Goal: Find specific page/section: Find specific page/section

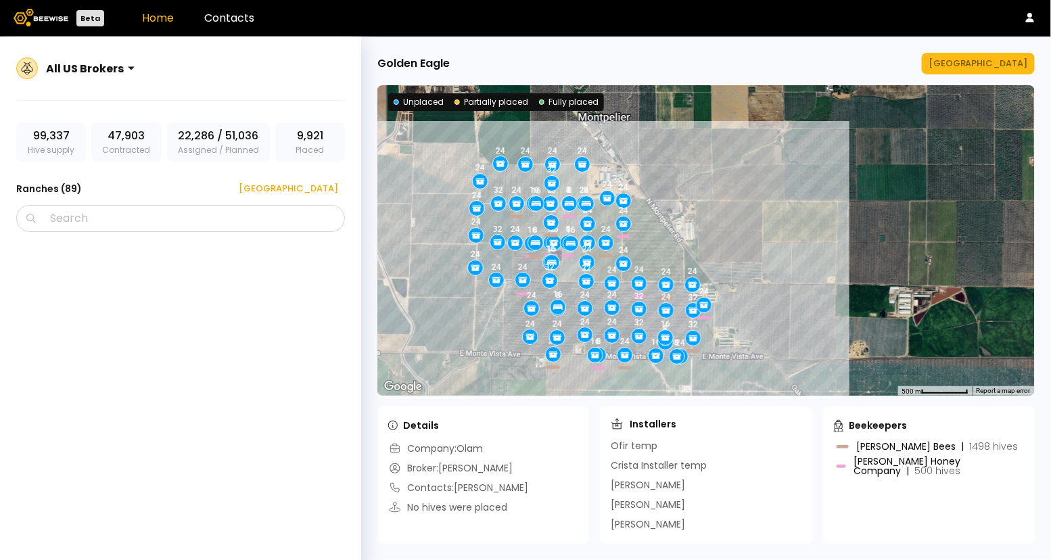
scroll to position [2268, 0]
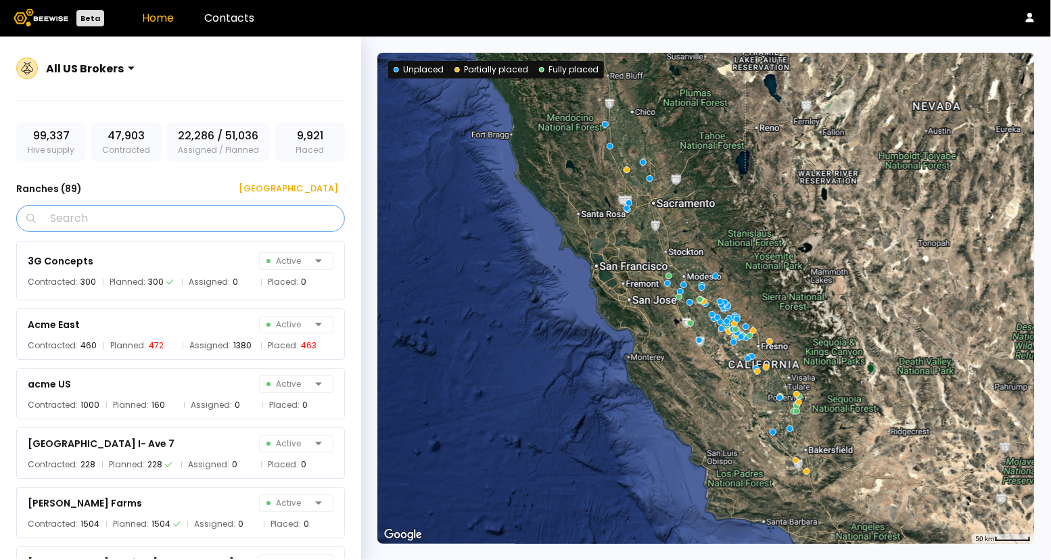
click at [99, 227] on input "Search" at bounding box center [186, 219] width 294 height 26
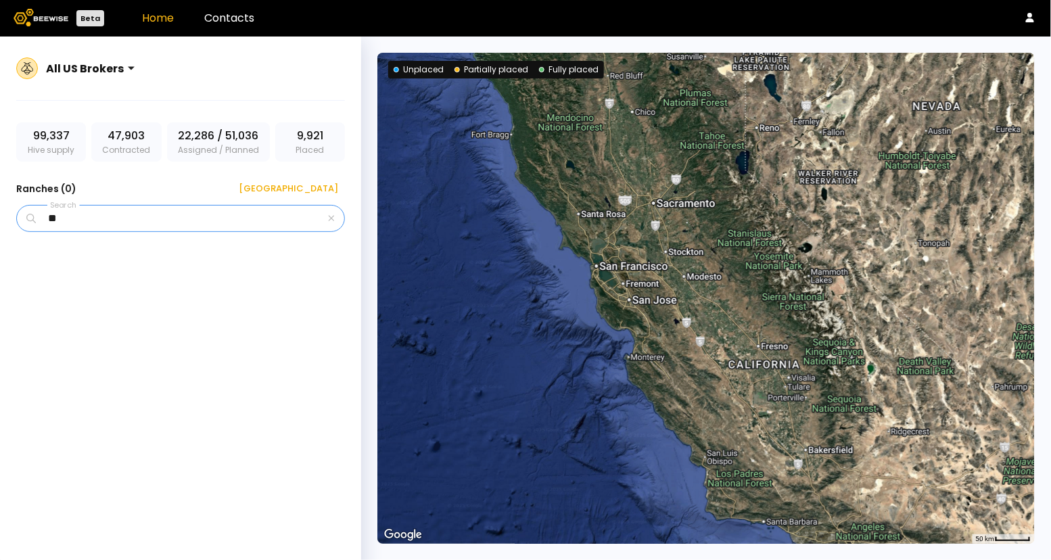
type input "*"
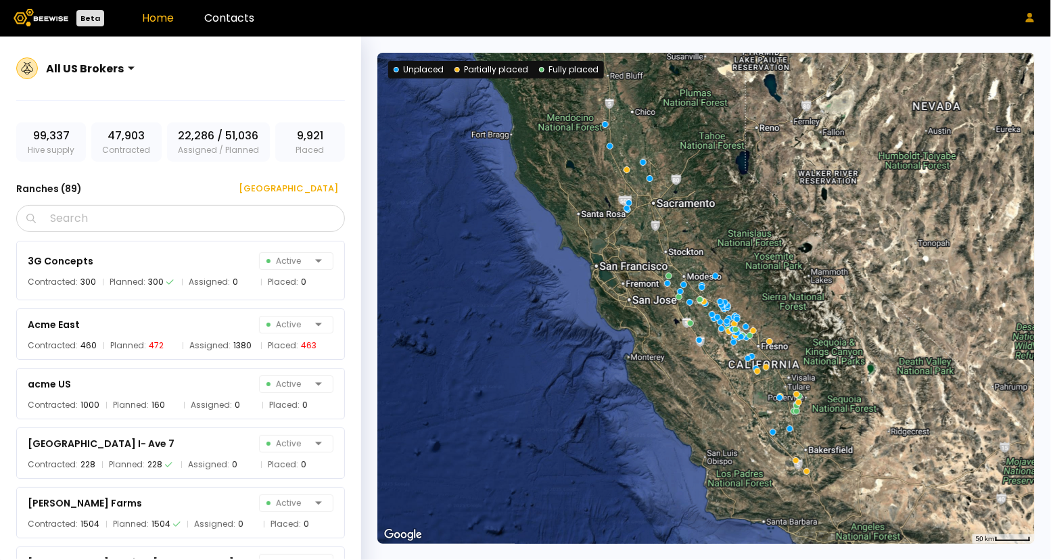
click at [1033, 23] on button at bounding box center [1030, 18] width 15 height 16
click at [994, 48] on div "Log out" at bounding box center [973, 44] width 60 height 26
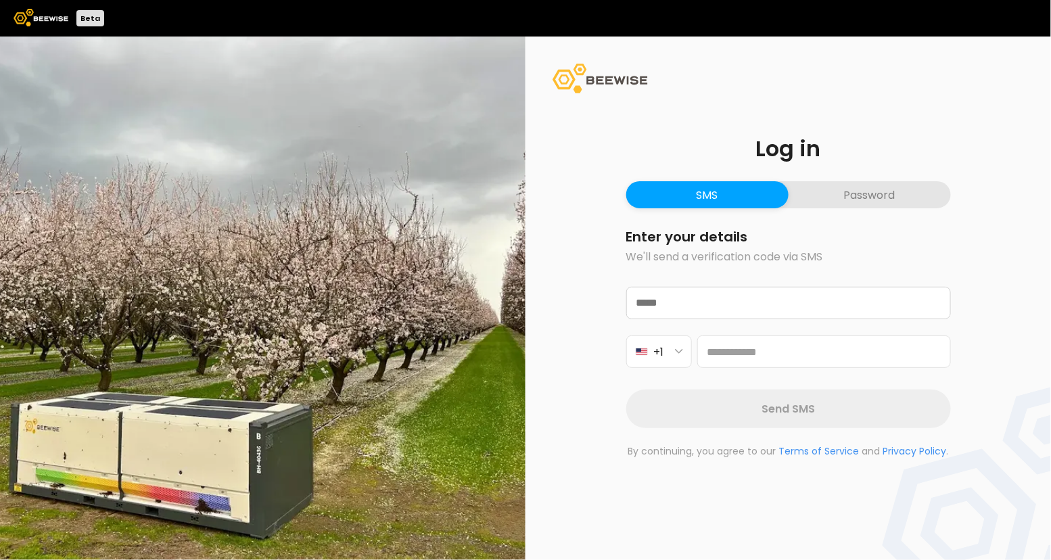
click at [887, 196] on button "Password" at bounding box center [870, 194] width 162 height 27
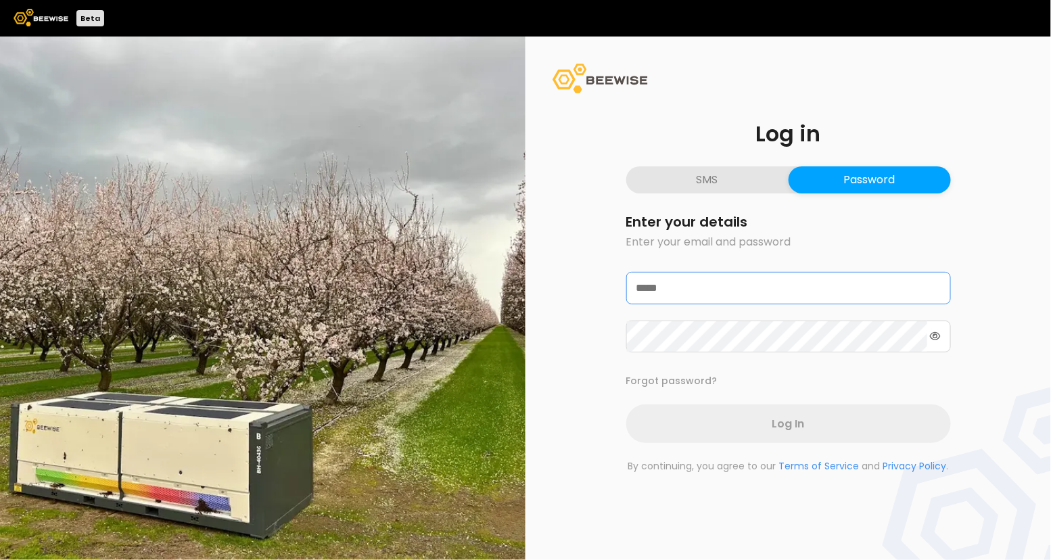
click at [721, 300] on input "email" at bounding box center [788, 288] width 323 height 31
type input "**********"
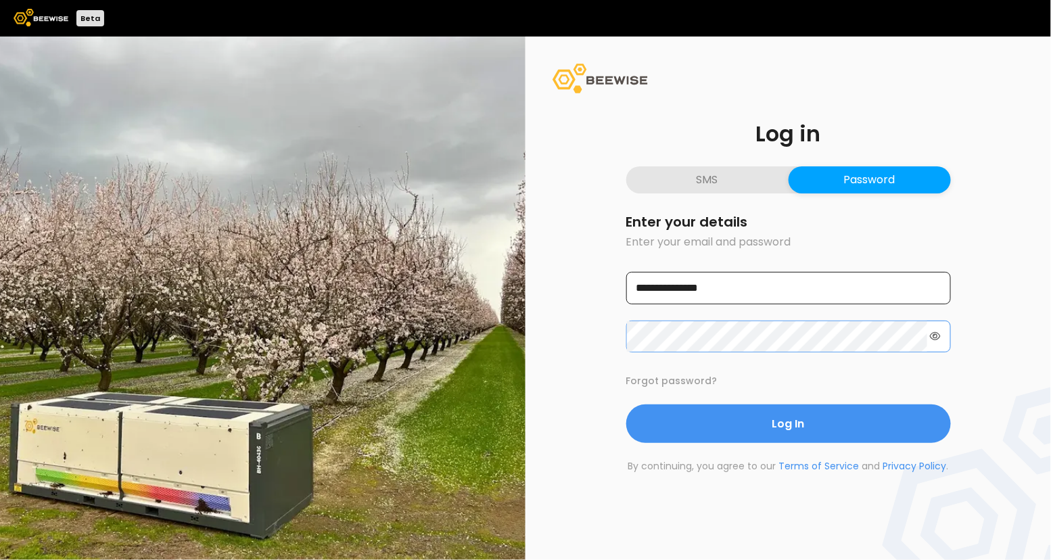
click at [626, 405] on button "Log In" at bounding box center [788, 424] width 325 height 39
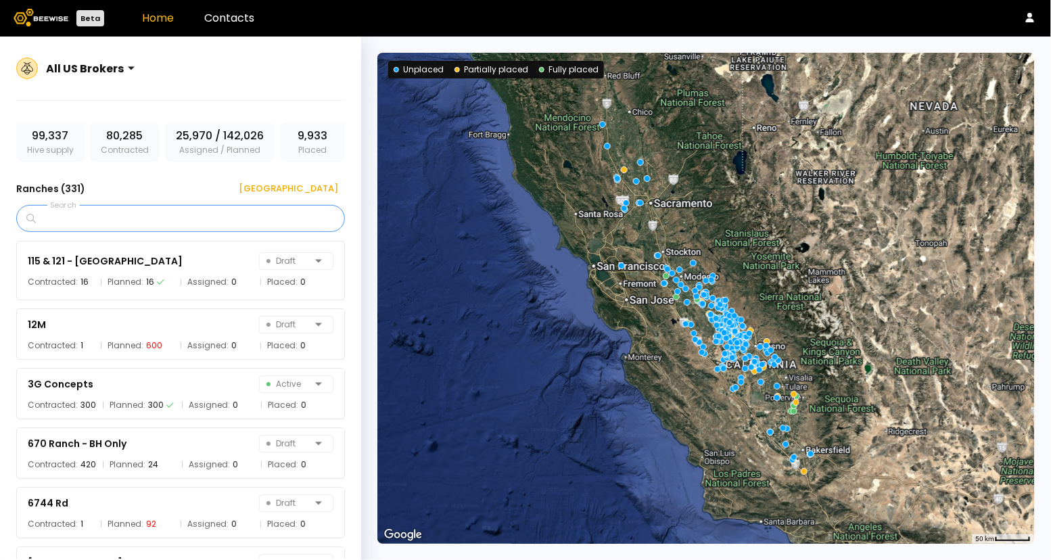
click at [186, 219] on input "Search" at bounding box center [186, 219] width 294 height 26
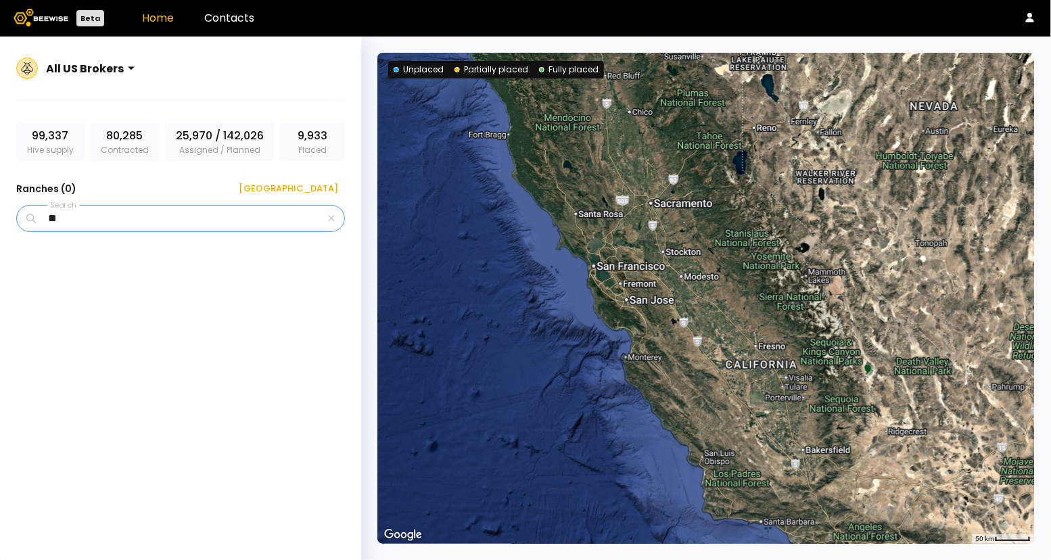
type input "*"
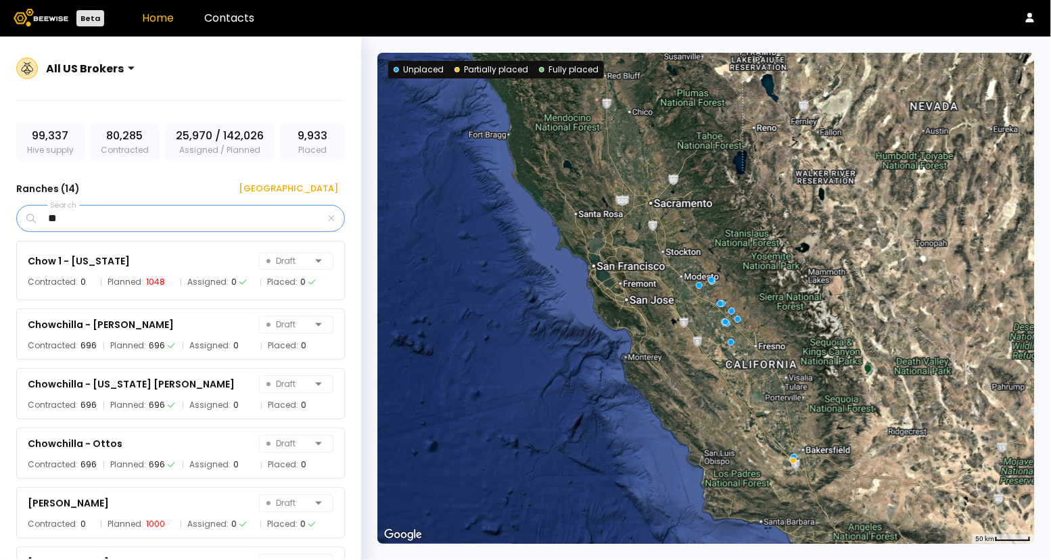
type input "*"
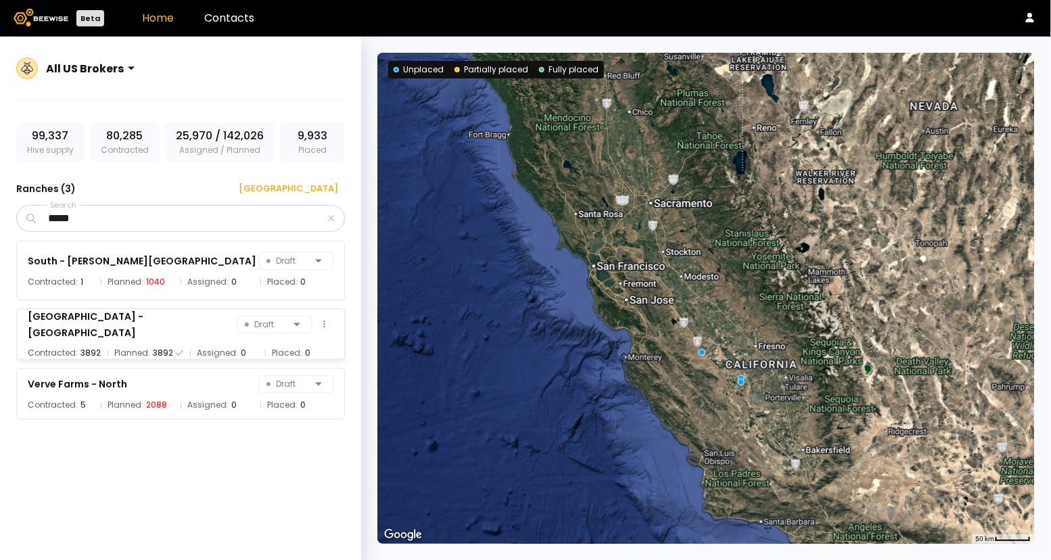
click at [129, 346] on span "Planned:" at bounding box center [132, 353] width 36 height 14
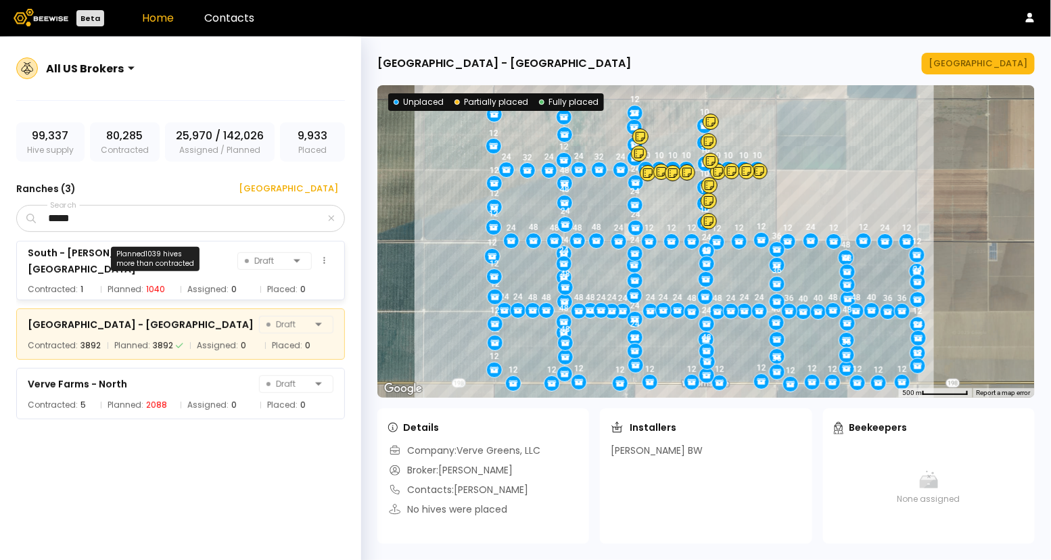
click at [160, 283] on div "1040" at bounding box center [155, 290] width 19 height 14
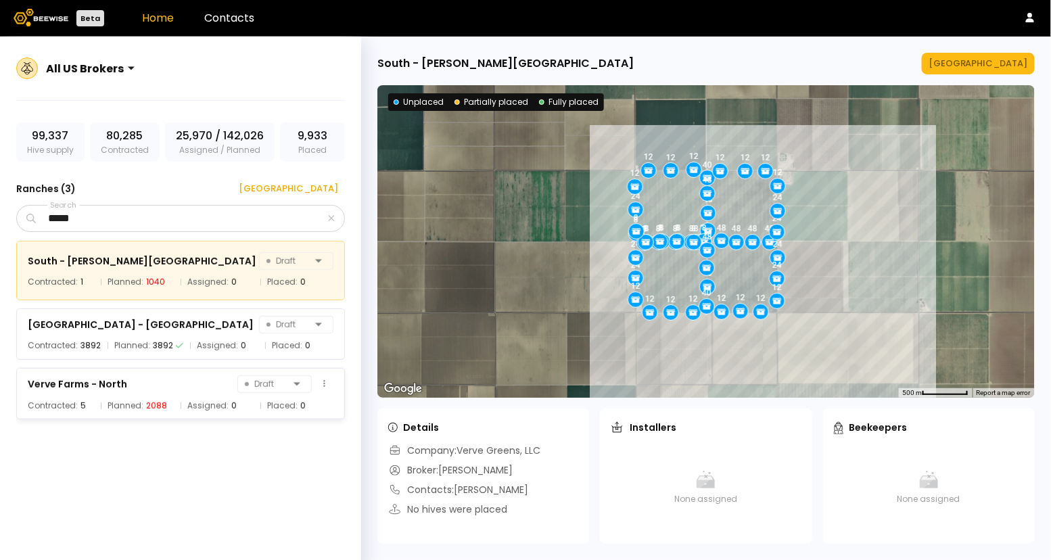
click at [173, 401] on div "Planned: 2088" at bounding box center [137, 406] width 73 height 14
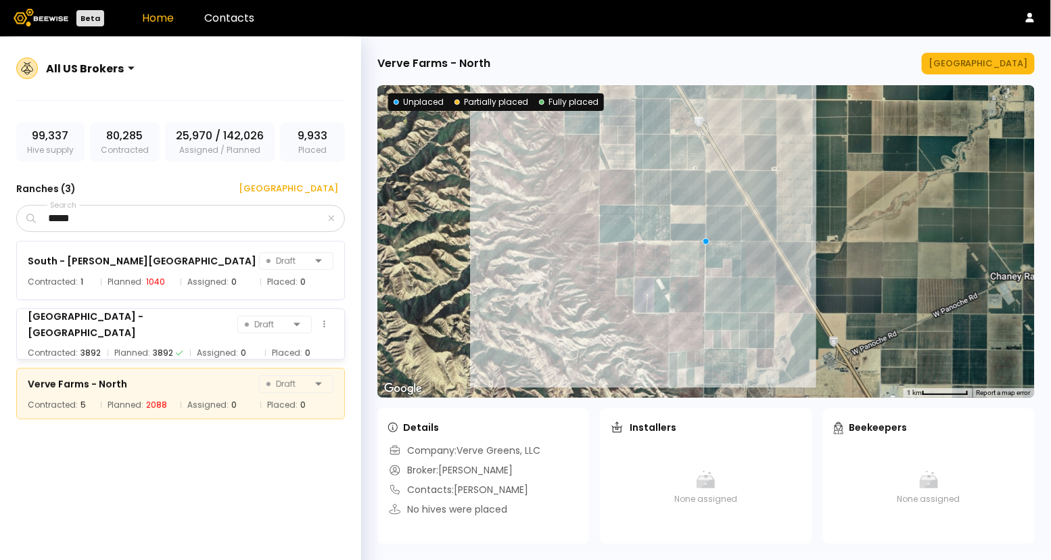
click at [162, 327] on div "South Ranch - Verve Greens" at bounding box center [133, 325] width 210 height 32
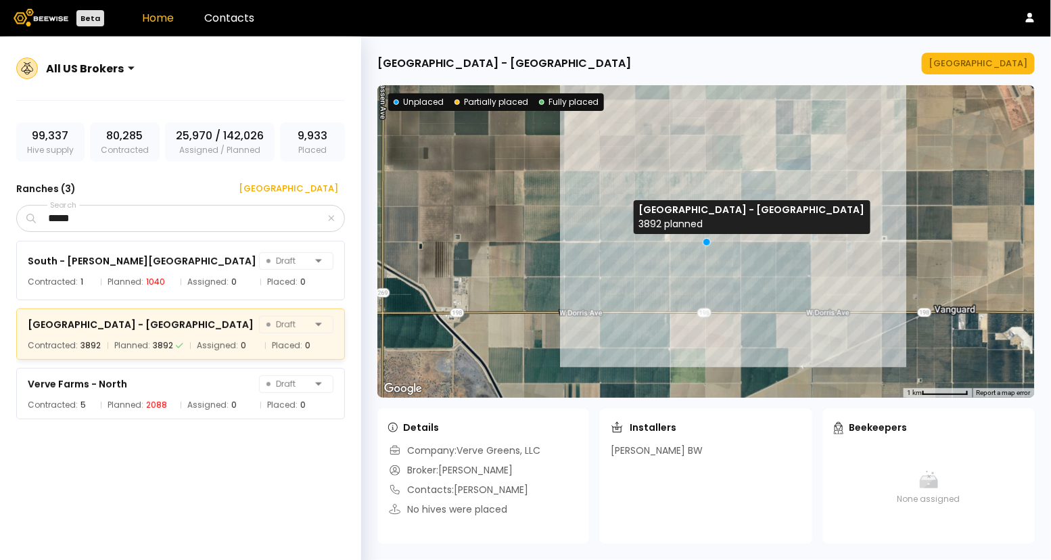
click at [706, 241] on div at bounding box center [707, 242] width 8 height 8
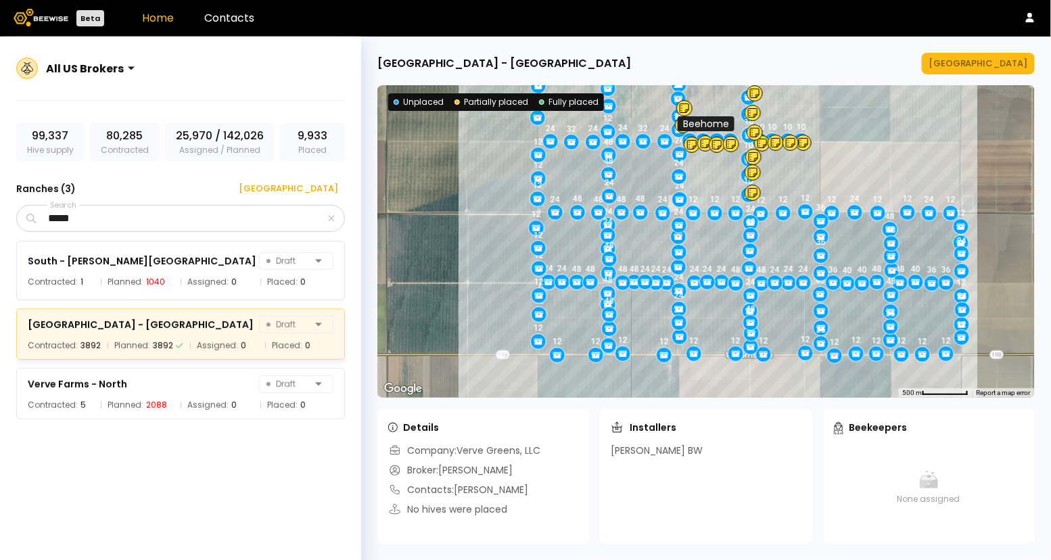
click at [707, 141] on icon at bounding box center [705, 143] width 9 height 11
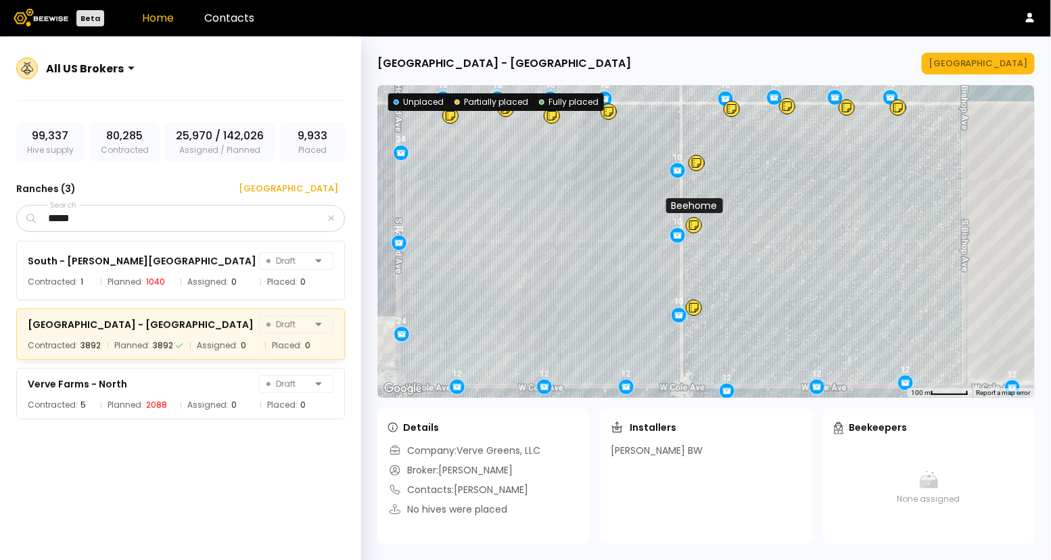
click at [693, 225] on icon at bounding box center [693, 225] width 9 height 11
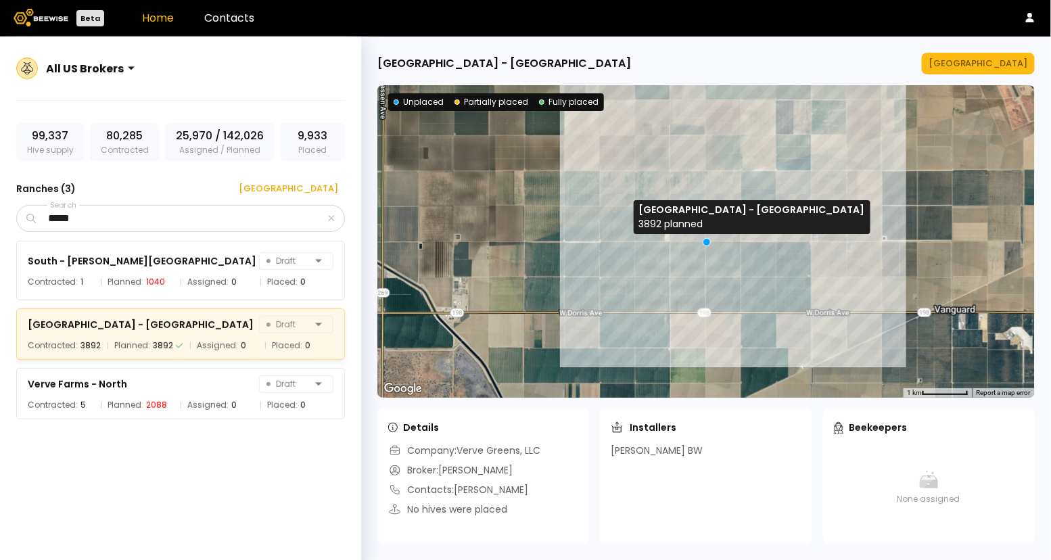
click at [708, 238] on div at bounding box center [707, 242] width 8 height 8
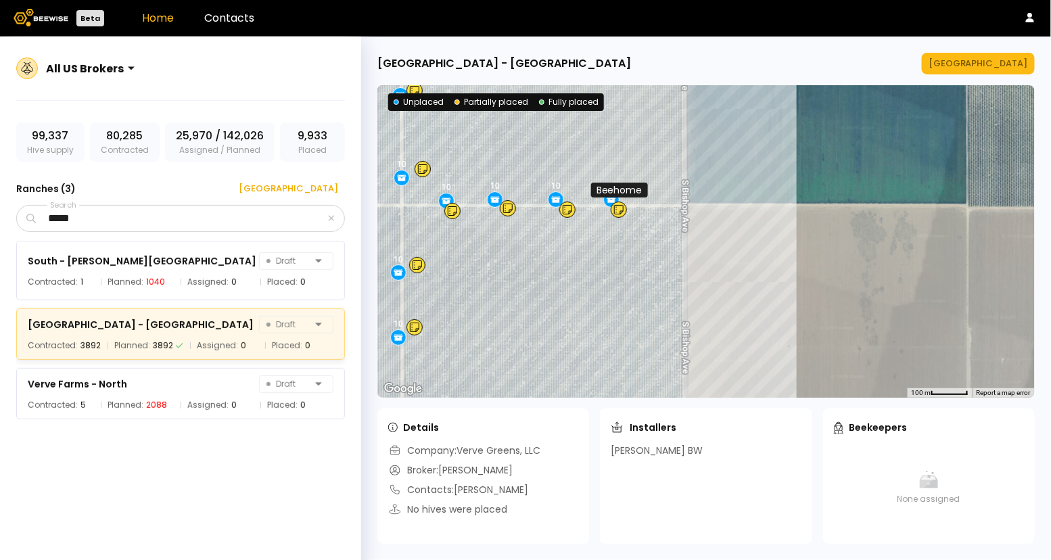
click at [616, 212] on icon at bounding box center [618, 209] width 9 height 9
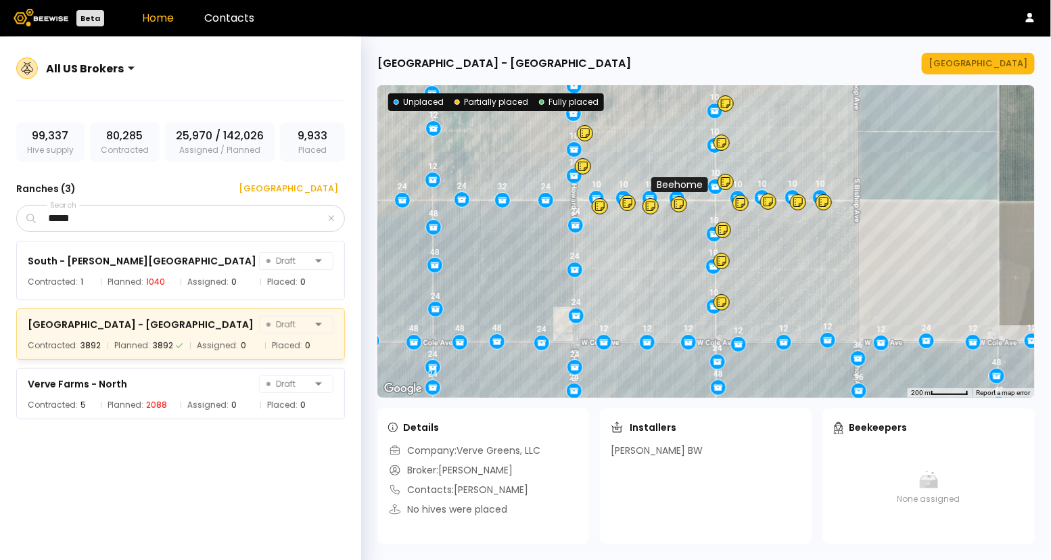
click at [679, 202] on icon at bounding box center [679, 204] width 9 height 11
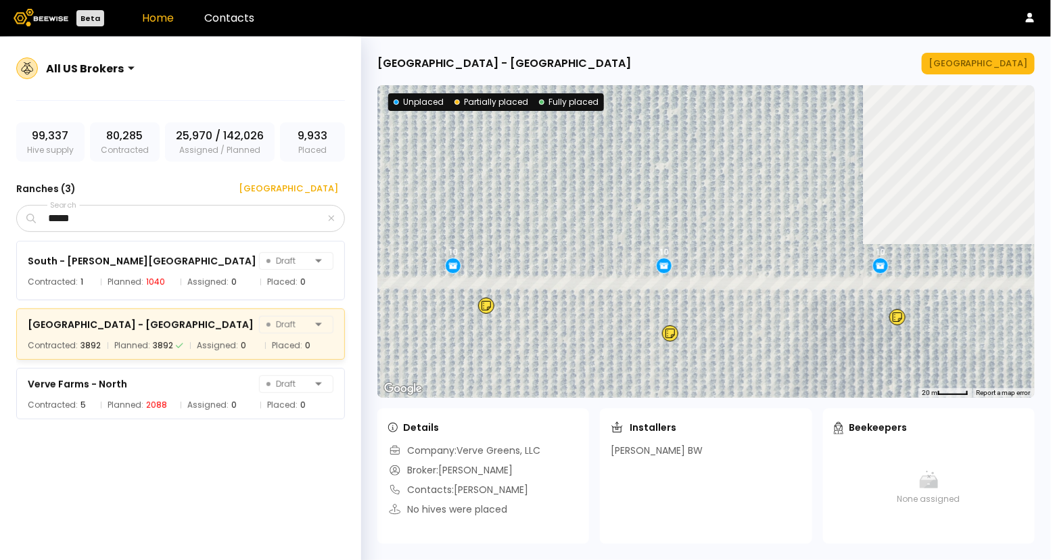
drag, startPoint x: 739, startPoint y: 130, endPoint x: 750, endPoint y: 340, distance: 210.0
click at [750, 340] on div "10 10 10 12 24 48 48 12 12 10 24 12 12 12 24 24 12 24 10 24 24 24 48 12 24 12 1…" at bounding box center [707, 241] width 658 height 313
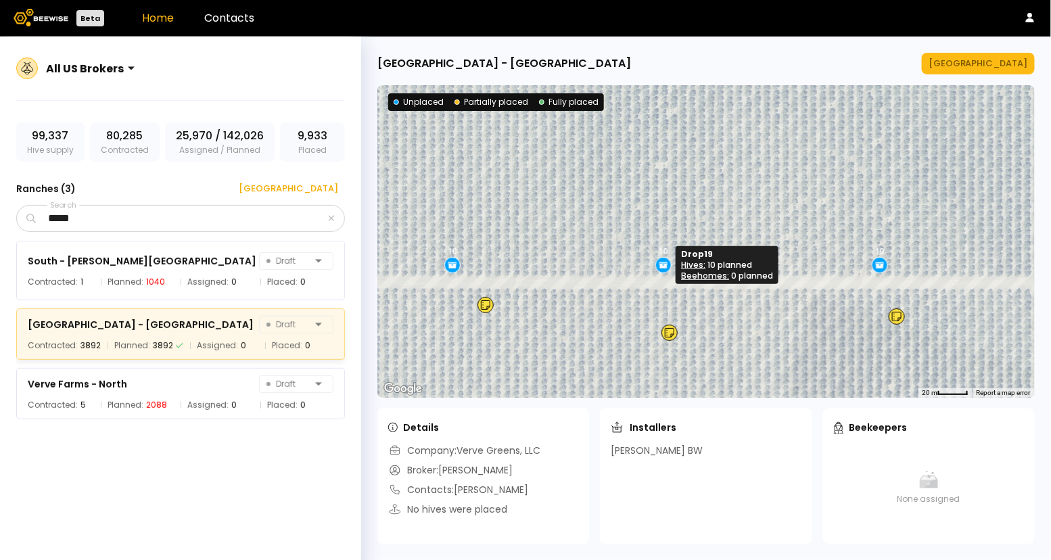
click at [662, 264] on icon at bounding box center [664, 266] width 9 height 5
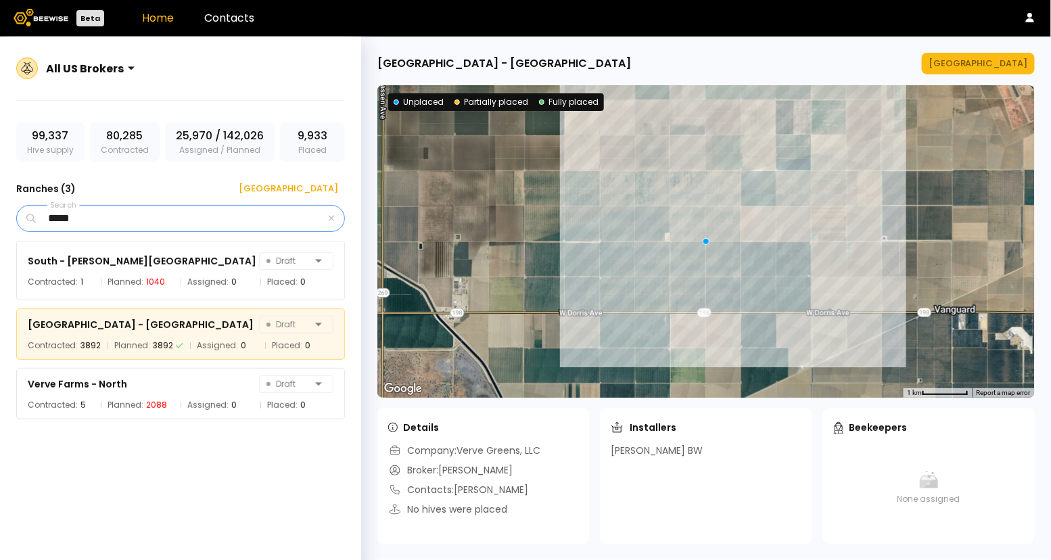
click at [99, 215] on input "*****" at bounding box center [182, 219] width 287 height 26
type input "*"
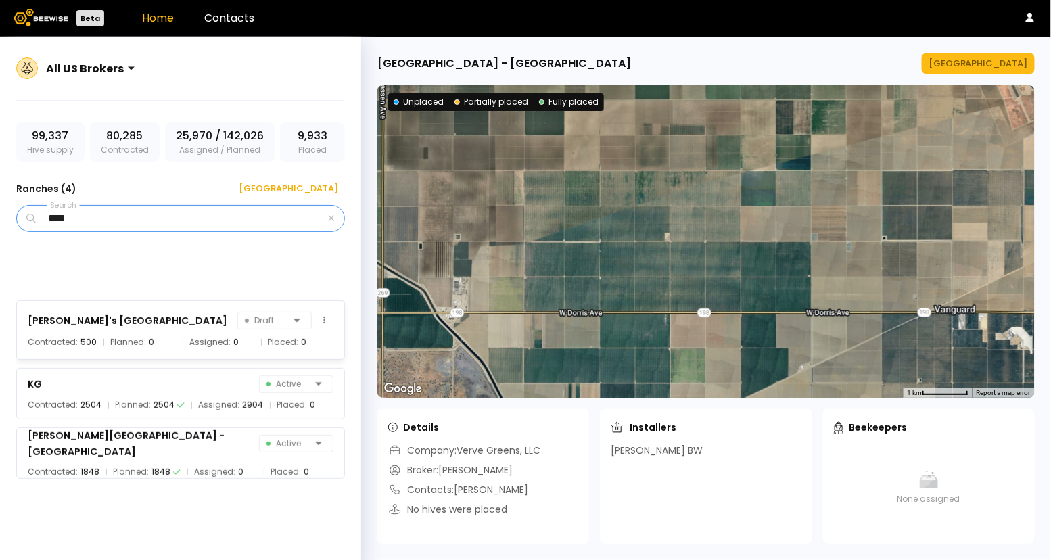
type input "****"
click at [99, 332] on div "Josh's Almonds Ranch Draft Contracted: 500 Planned: 0 Assigned: 0 Placed: 0" at bounding box center [180, 330] width 329 height 60
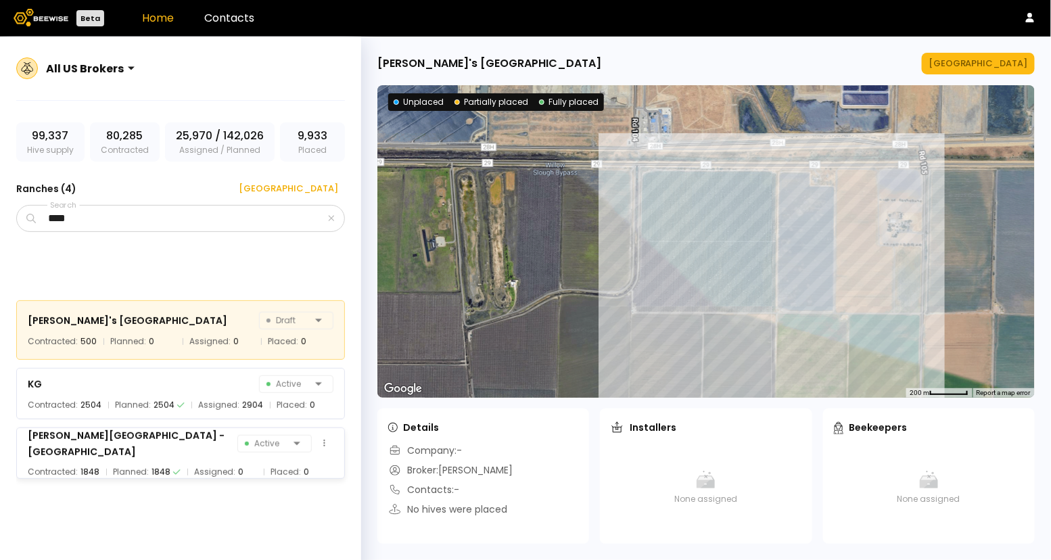
click at [89, 465] on div "1848" at bounding box center [90, 472] width 19 height 14
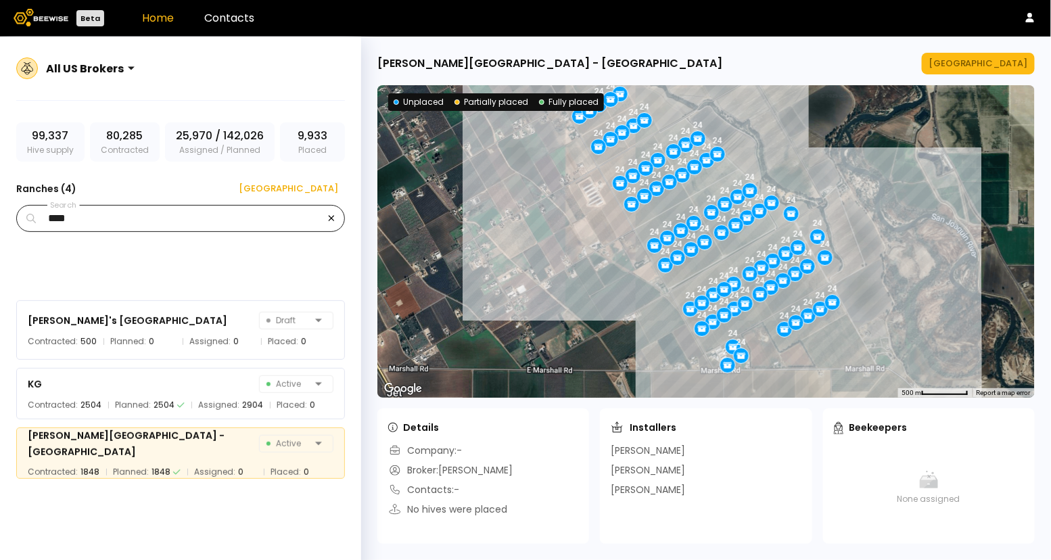
click at [331, 222] on icon "button" at bounding box center [331, 218] width 7 height 9
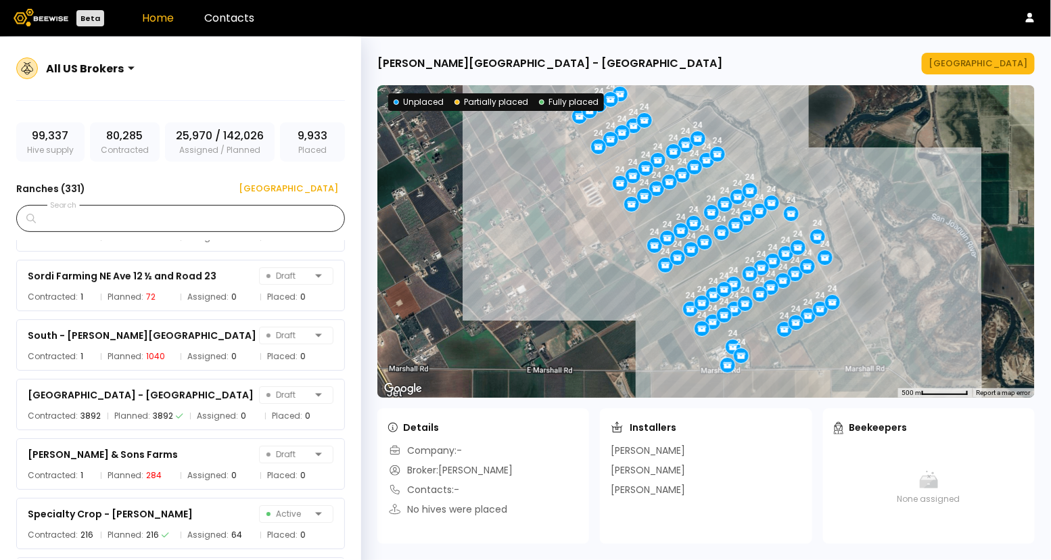
scroll to position [15231, 0]
